Goal: Task Accomplishment & Management: Manage account settings

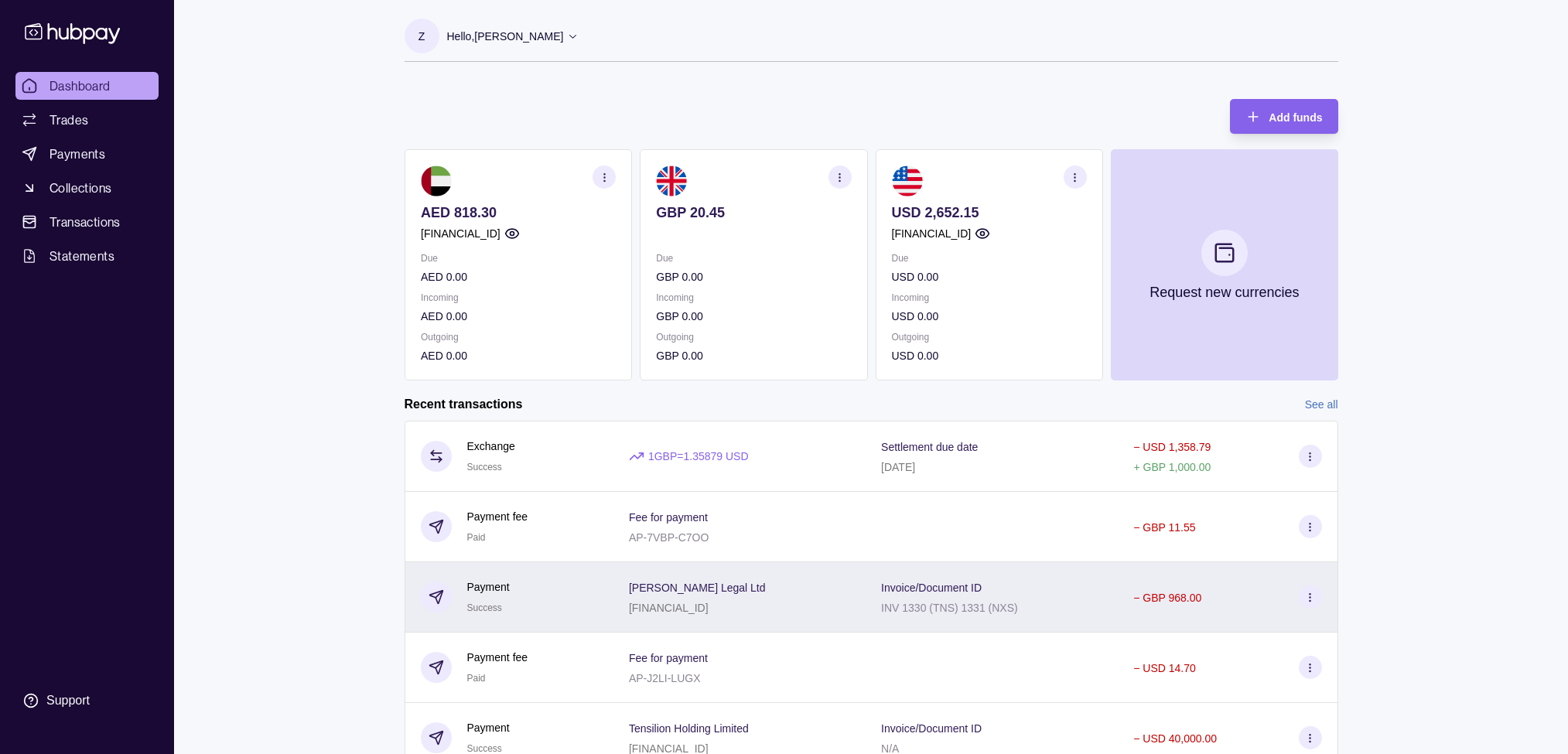
click at [1216, 604] on div "− GBP 968.00" at bounding box center [1227, 597] width 188 height 23
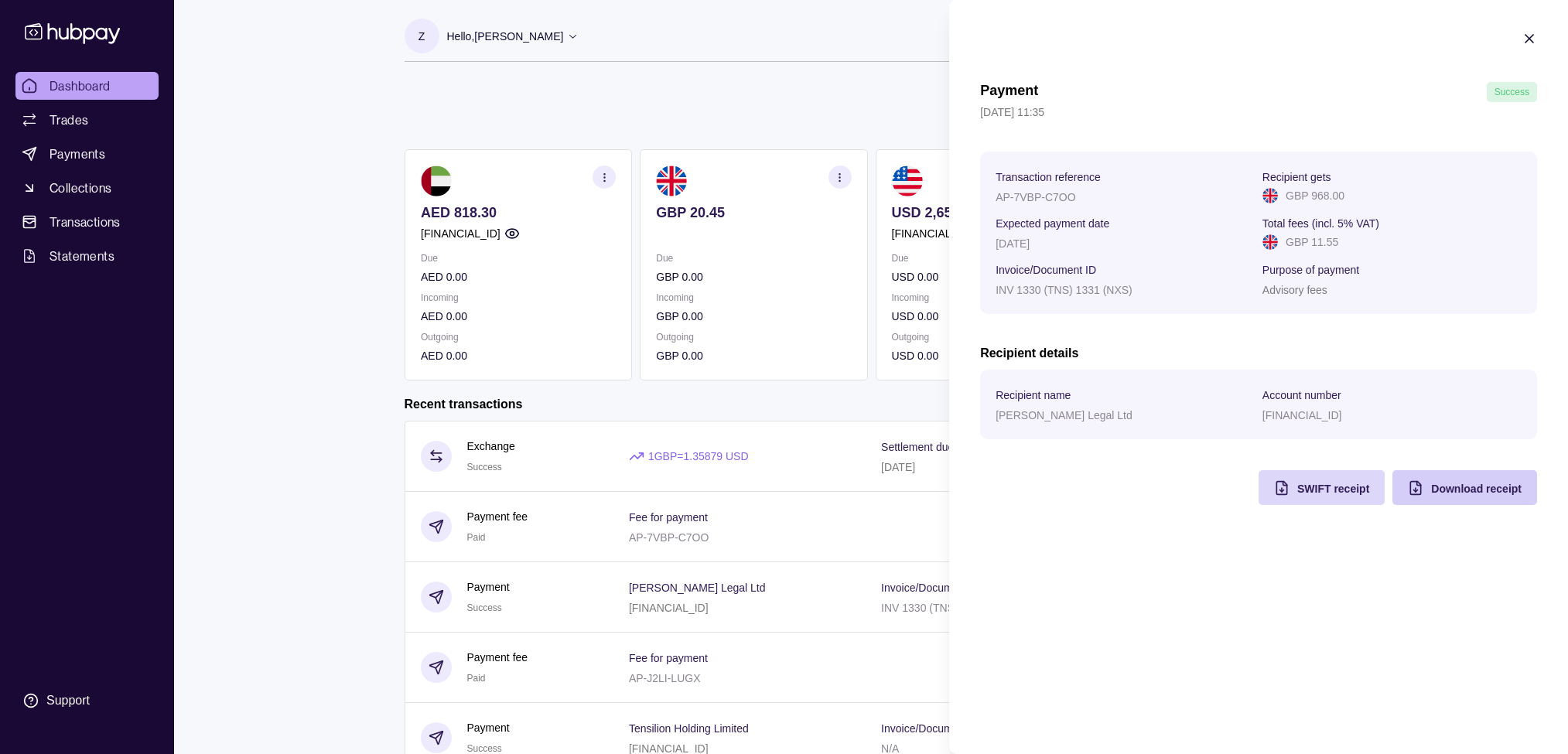
click at [1485, 492] on span "Download receipt" at bounding box center [1476, 488] width 91 height 12
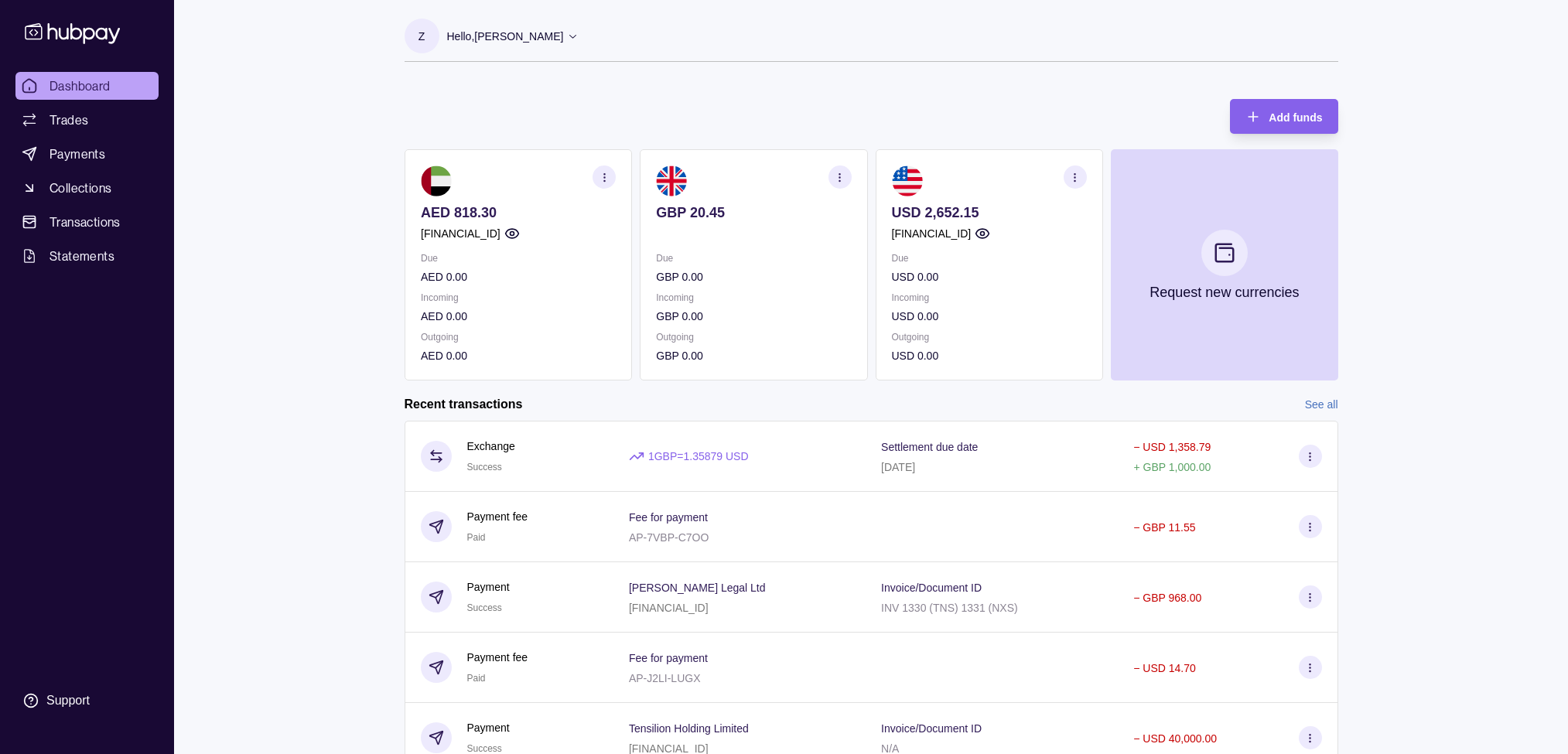
click at [293, 470] on html "Dashboard Trades Payments Collections Transactions Statements Support Z Hello, …" at bounding box center [784, 411] width 1568 height 822
click at [66, 83] on span "Dashboard" at bounding box center [80, 86] width 61 height 18
click at [351, 162] on div "Dashboard Trades Payments Collections Transactions Statements Support Z Hello, …" at bounding box center [784, 411] width 1568 height 822
click at [504, 35] on p "Hello, [PERSON_NAME]" at bounding box center [505, 36] width 116 height 17
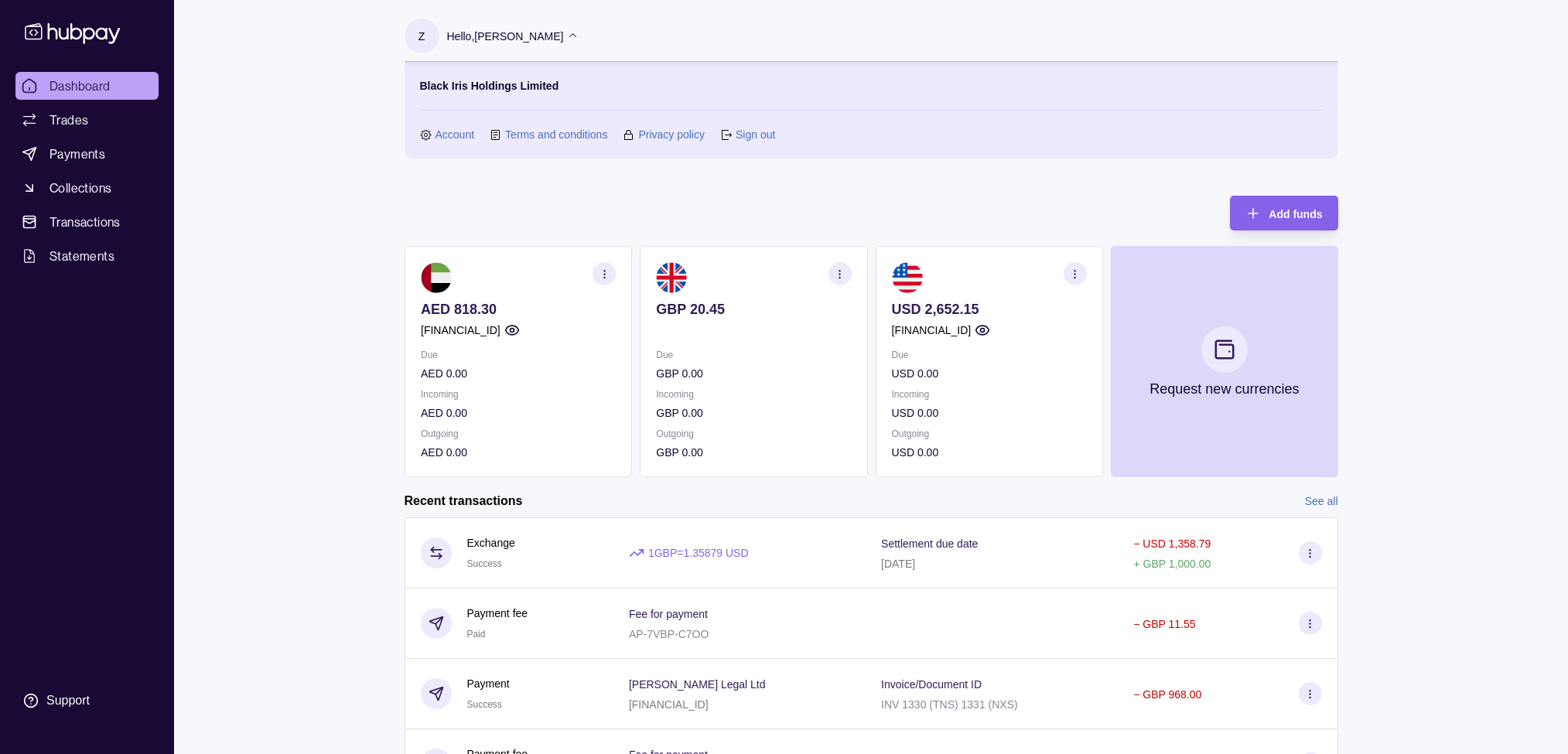
click at [759, 139] on link "Sign out" at bounding box center [754, 135] width 39 height 17
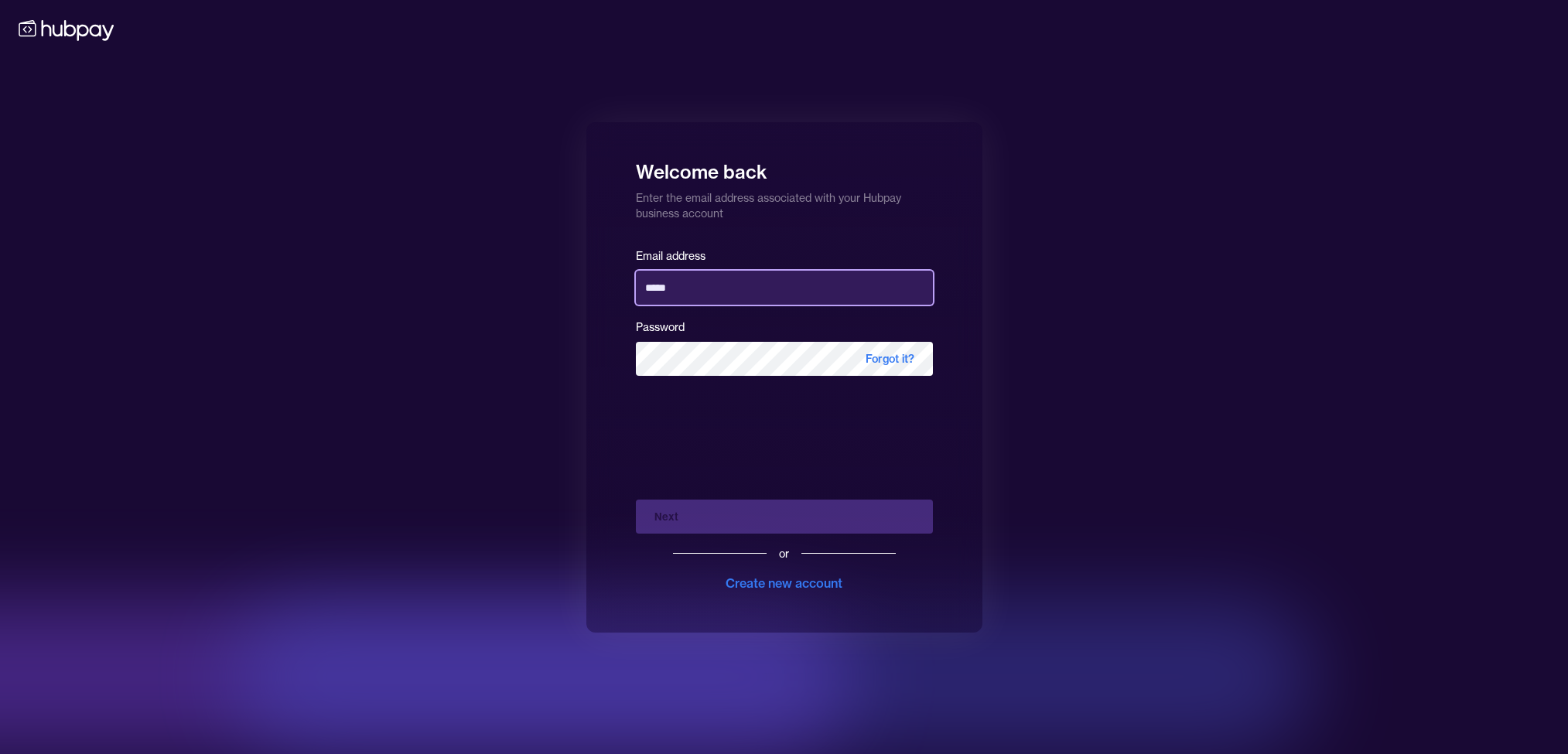
type input "**********"
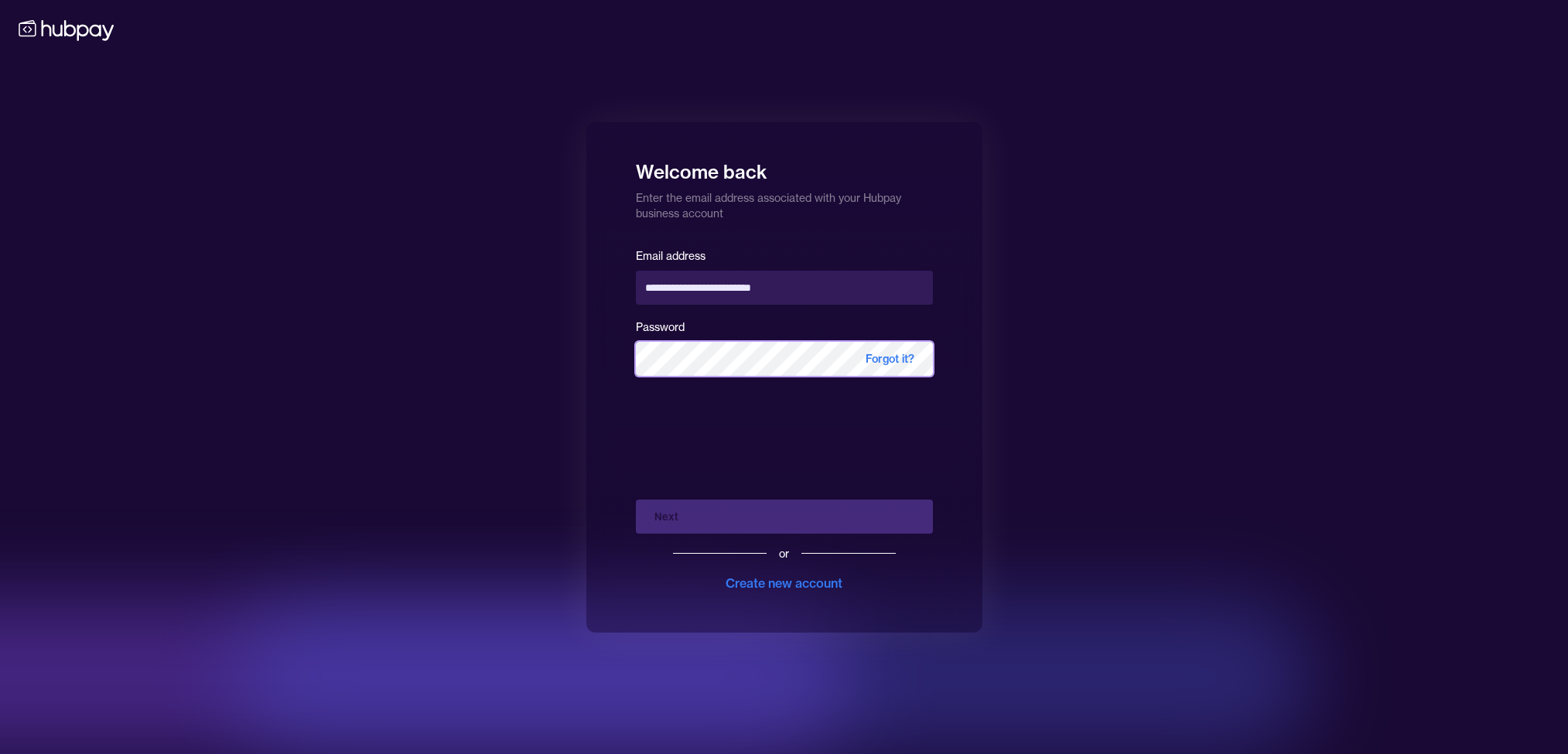
click at [784, 515] on button "Next" at bounding box center [784, 516] width 297 height 34
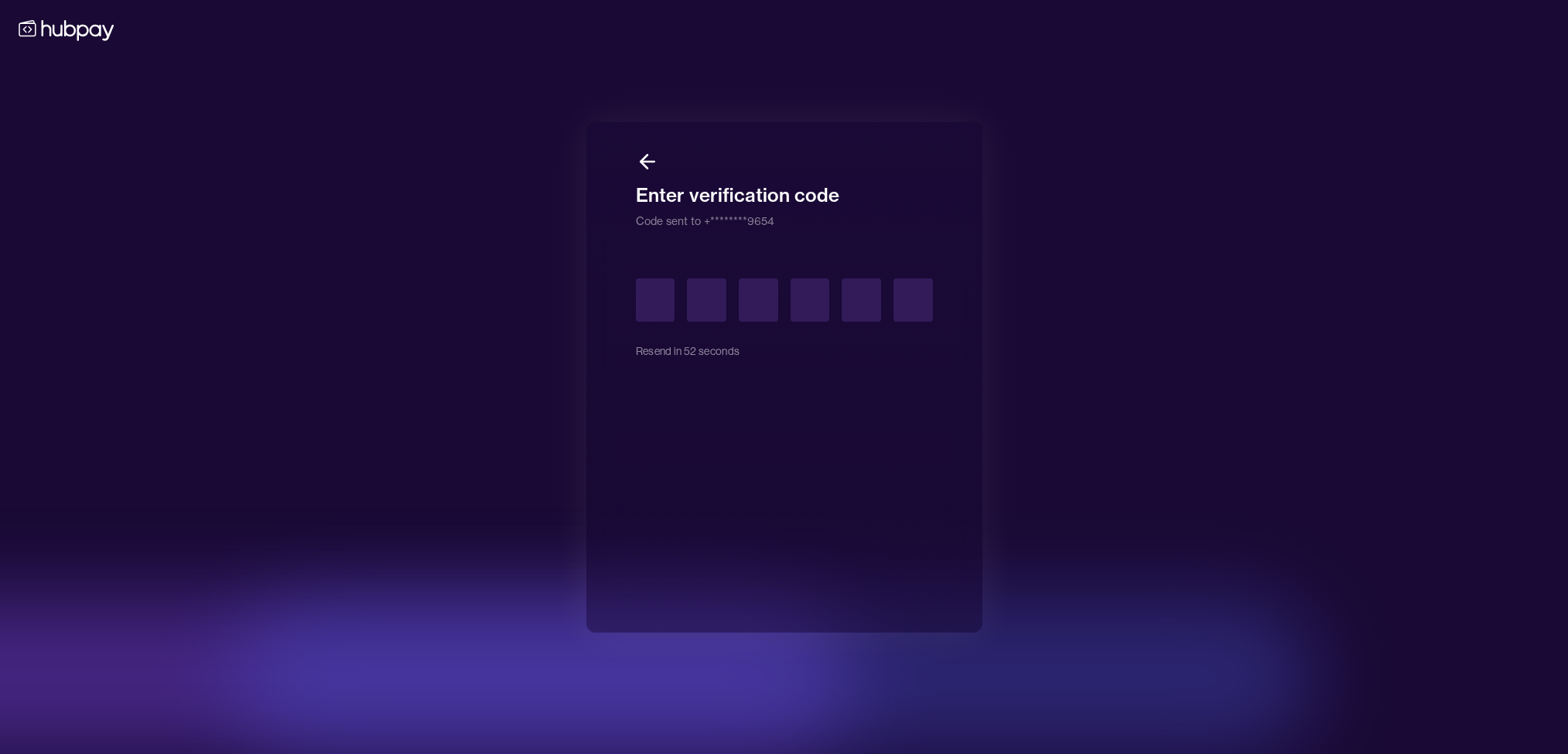
type input "*"
